Goal: Task Accomplishment & Management: Use online tool/utility

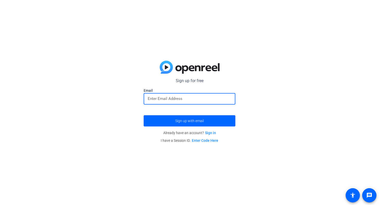
click at [168, 100] on input "email" at bounding box center [189, 98] width 83 height 6
click at [281, 79] on div "Sign up for free Email Sign up with email Already have an account? Sign in I ha…" at bounding box center [189, 102] width 379 height 205
click at [174, 96] on input "email" at bounding box center [189, 98] width 83 height 6
type input "mershawn@travelwithmershawn.com"
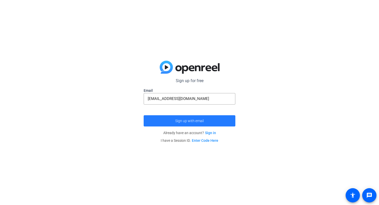
click at [180, 118] on span "submit" at bounding box center [190, 121] width 92 height 12
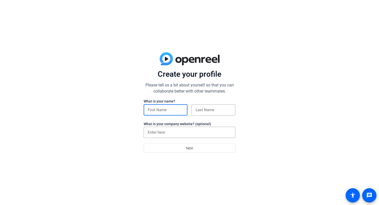
click at [166, 108] on input at bounding box center [166, 110] width 36 height 6
click at [172, 107] on input at bounding box center [166, 110] width 36 height 6
type input "Mershawn"
type input "[PERSON_NAME]"
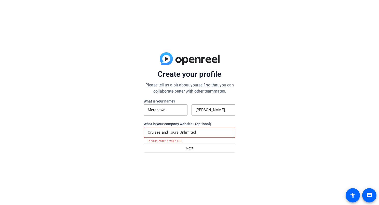
click at [179, 132] on input "Cruises and Tours Unlimited" at bounding box center [189, 132] width 83 height 6
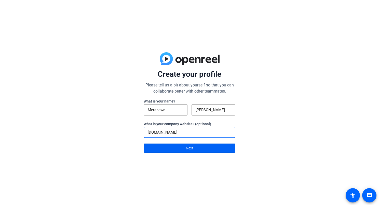
type input "[DOMAIN_NAME]"
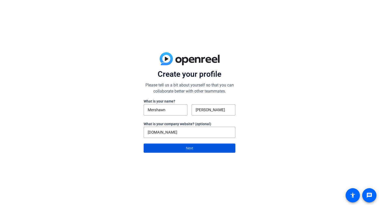
click at [190, 150] on span "Next" at bounding box center [189, 148] width 7 height 10
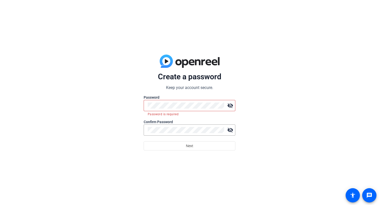
drag, startPoint x: 192, startPoint y: 101, endPoint x: 287, endPoint y: 32, distance: 117.3
click at [287, 32] on div "Create a password Keep your account secure. Password visibility_off Password is…" at bounding box center [189, 102] width 379 height 205
click at [0, 204] on nordpass-autofill-portal at bounding box center [0, 205] width 0 height 0
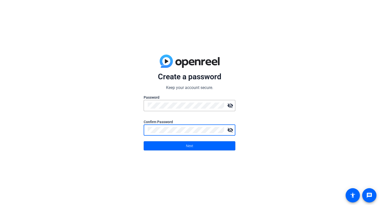
click at [180, 146] on span at bounding box center [189, 145] width 91 height 12
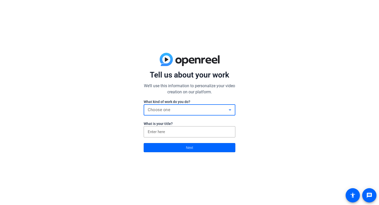
click at [177, 110] on div "Choose one" at bounding box center [188, 110] width 81 height 6
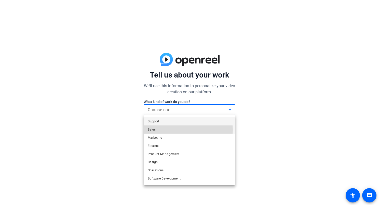
click at [186, 130] on mat-option "Sales" at bounding box center [190, 129] width 92 height 8
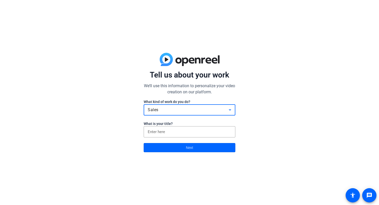
click at [186, 130] on input at bounding box center [189, 132] width 83 height 6
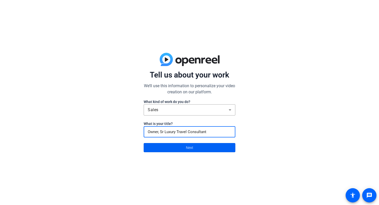
type input "Owner, Sr Luxury Travel Consultant"
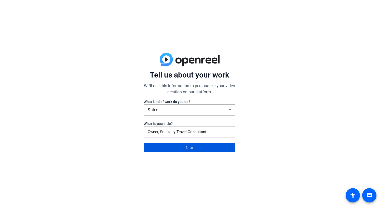
click at [199, 148] on span at bounding box center [189, 147] width 91 height 12
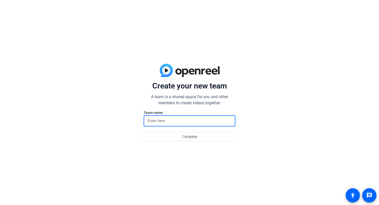
click at [183, 122] on input at bounding box center [189, 121] width 83 height 6
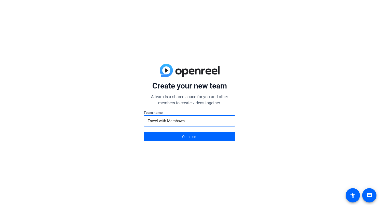
type input "Travel with Mershawn"
click at [144, 132] on button "Complete" at bounding box center [190, 136] width 92 height 9
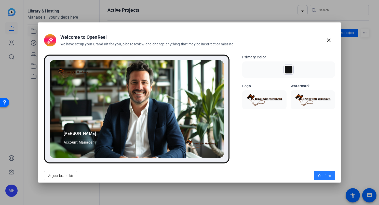
click at [321, 177] on span "Confirm" at bounding box center [324, 175] width 13 height 5
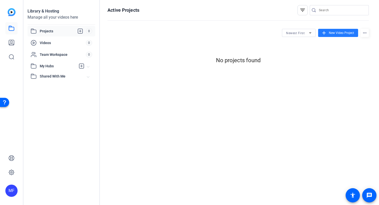
click at [332, 34] on span "New Video Project" at bounding box center [341, 33] width 25 height 5
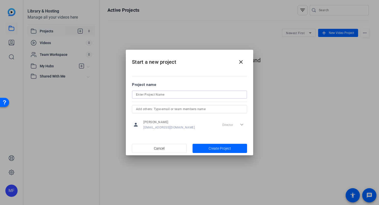
click at [180, 92] on input at bounding box center [189, 94] width 107 height 6
type input "GTM LUX"
click at [204, 70] on mat-dialog-content "Project name GTM LUX person Mershawn Foley mershawn@travelwithmershawn.com Dire…" at bounding box center [189, 105] width 127 height 71
click at [209, 148] on span "Create Project" at bounding box center [219, 148] width 22 height 5
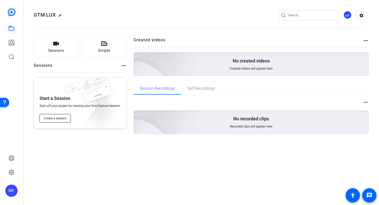
click at [58, 117] on span "Create a session" at bounding box center [55, 118] width 23 height 4
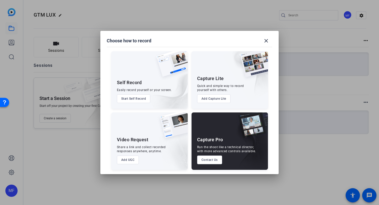
click at [140, 98] on button "Start Self Record" at bounding box center [134, 98] width 34 height 9
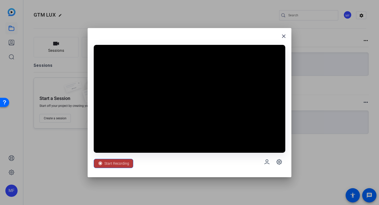
click at [116, 162] on span "Start Recording" at bounding box center [116, 163] width 25 height 10
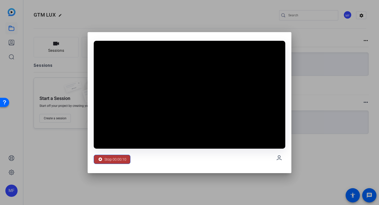
click at [120, 158] on span "Stop 00:00:10" at bounding box center [115, 159] width 22 height 10
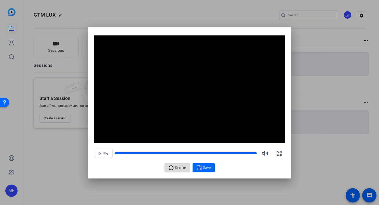
click at [180, 167] on span "Retake" at bounding box center [180, 168] width 11 height 10
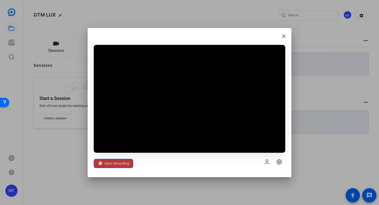
click at [122, 163] on span "Start Recording" at bounding box center [116, 163] width 25 height 10
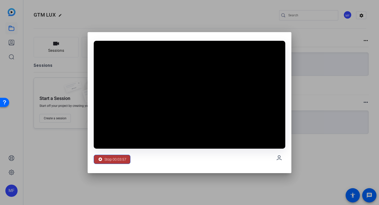
click at [118, 158] on span "Stop 00:03:57" at bounding box center [115, 159] width 22 height 10
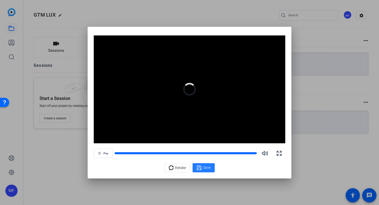
click at [202, 166] on div "Save" at bounding box center [203, 167] width 14 height 6
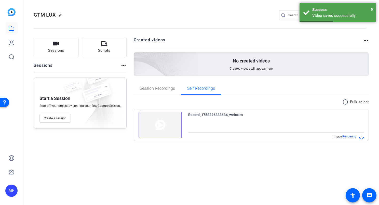
click at [171, 123] on img at bounding box center [159, 124] width 43 height 26
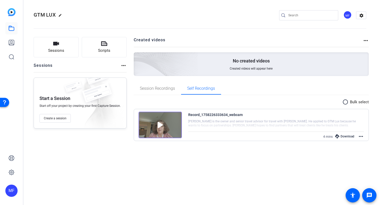
click at [160, 126] on img at bounding box center [159, 124] width 43 height 26
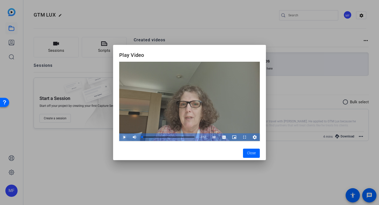
click at [119, 134] on span "Video Player" at bounding box center [119, 137] width 0 height 8
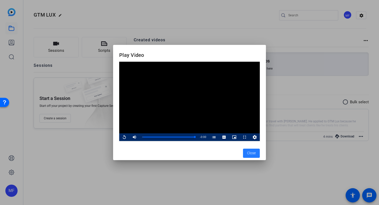
click at [248, 154] on span "Close" at bounding box center [251, 152] width 9 height 5
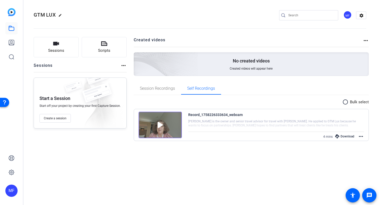
click at [344, 136] on div "Download" at bounding box center [344, 136] width 24 height 7
